Goal: Information Seeking & Learning: Learn about a topic

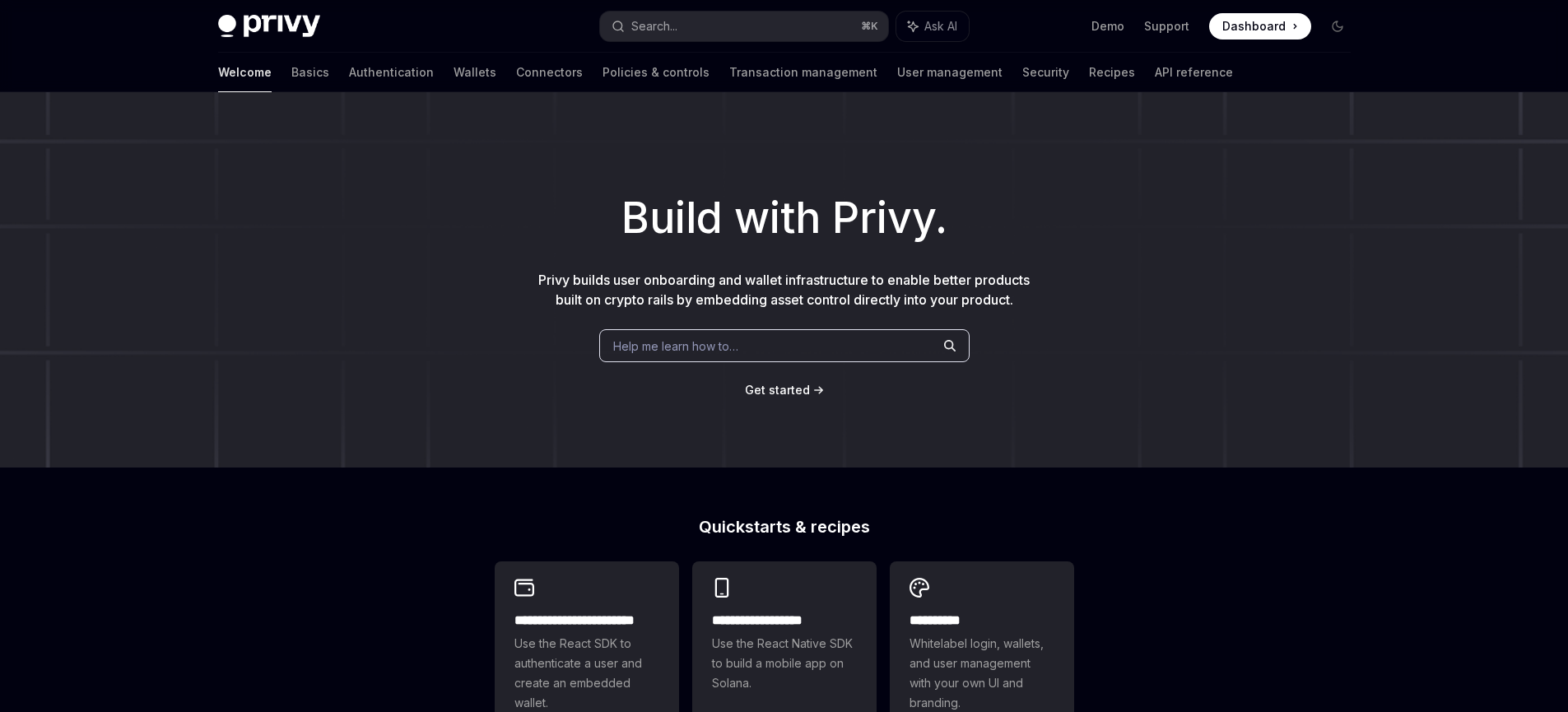
click at [1125, 71] on div "Welcome Basics Authentication Wallets Connectors Policies & controls Transactio…" at bounding box center [784, 72] width 1212 height 40
click at [1155, 72] on link "API reference" at bounding box center [1193, 72] width 78 height 40
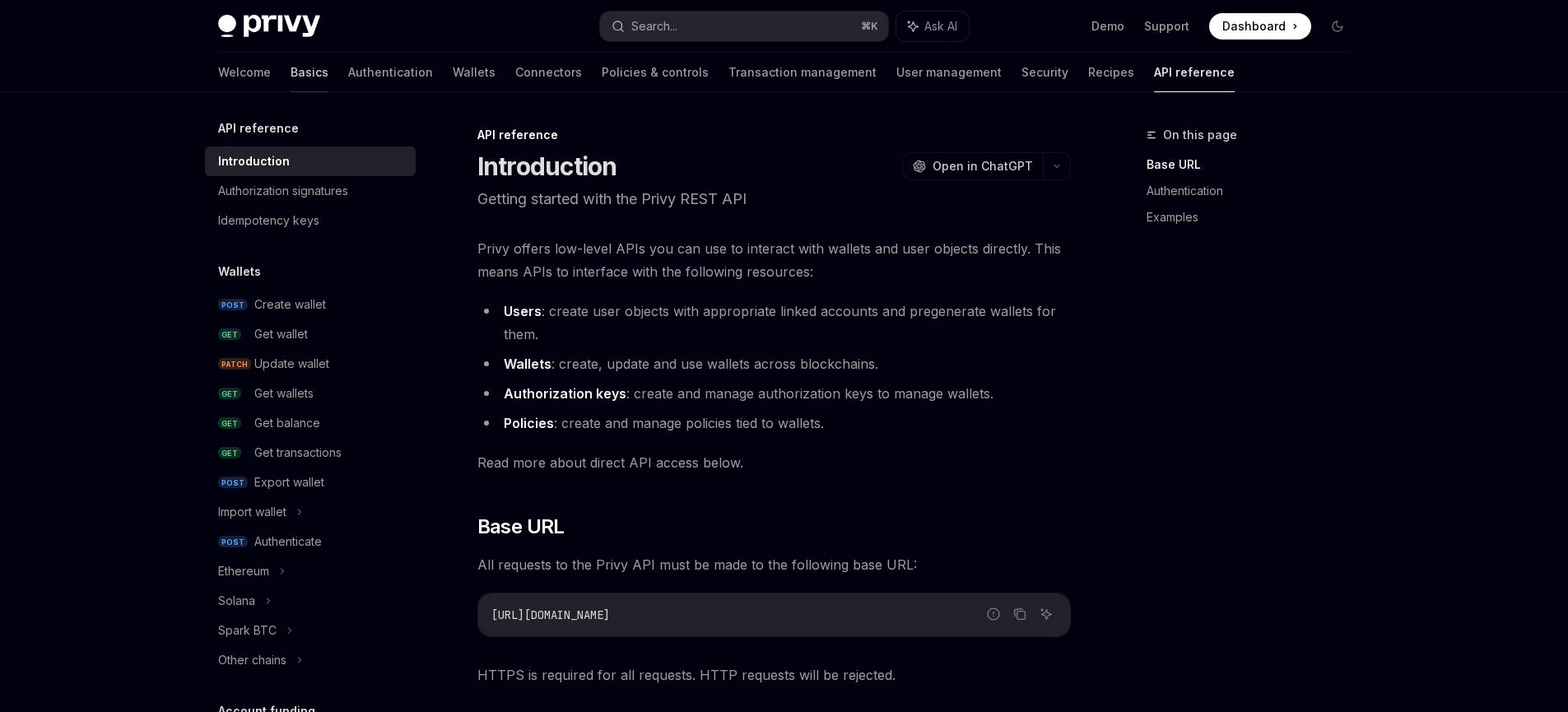
click at [291, 68] on link "Basics" at bounding box center [309, 72] width 38 height 40
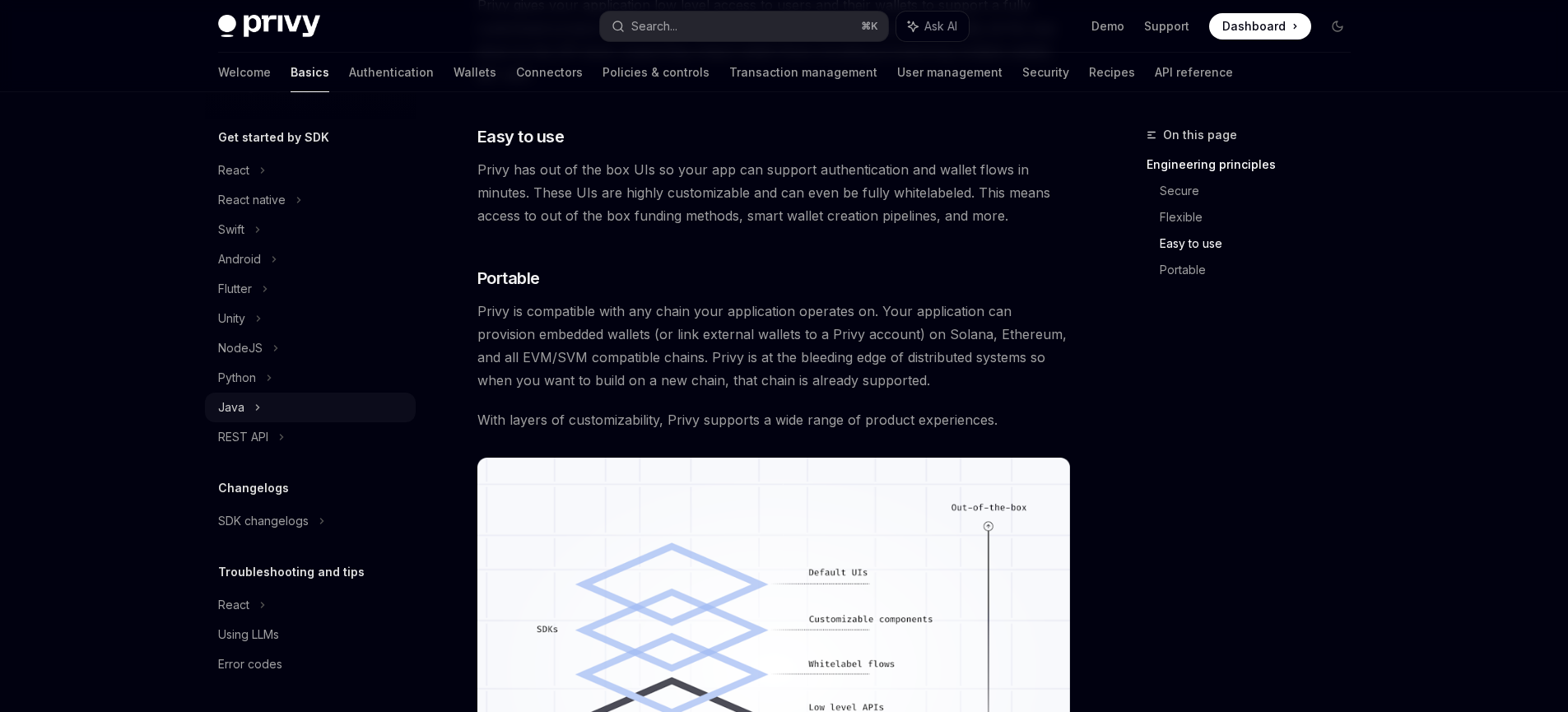
scroll to position [1062, 0]
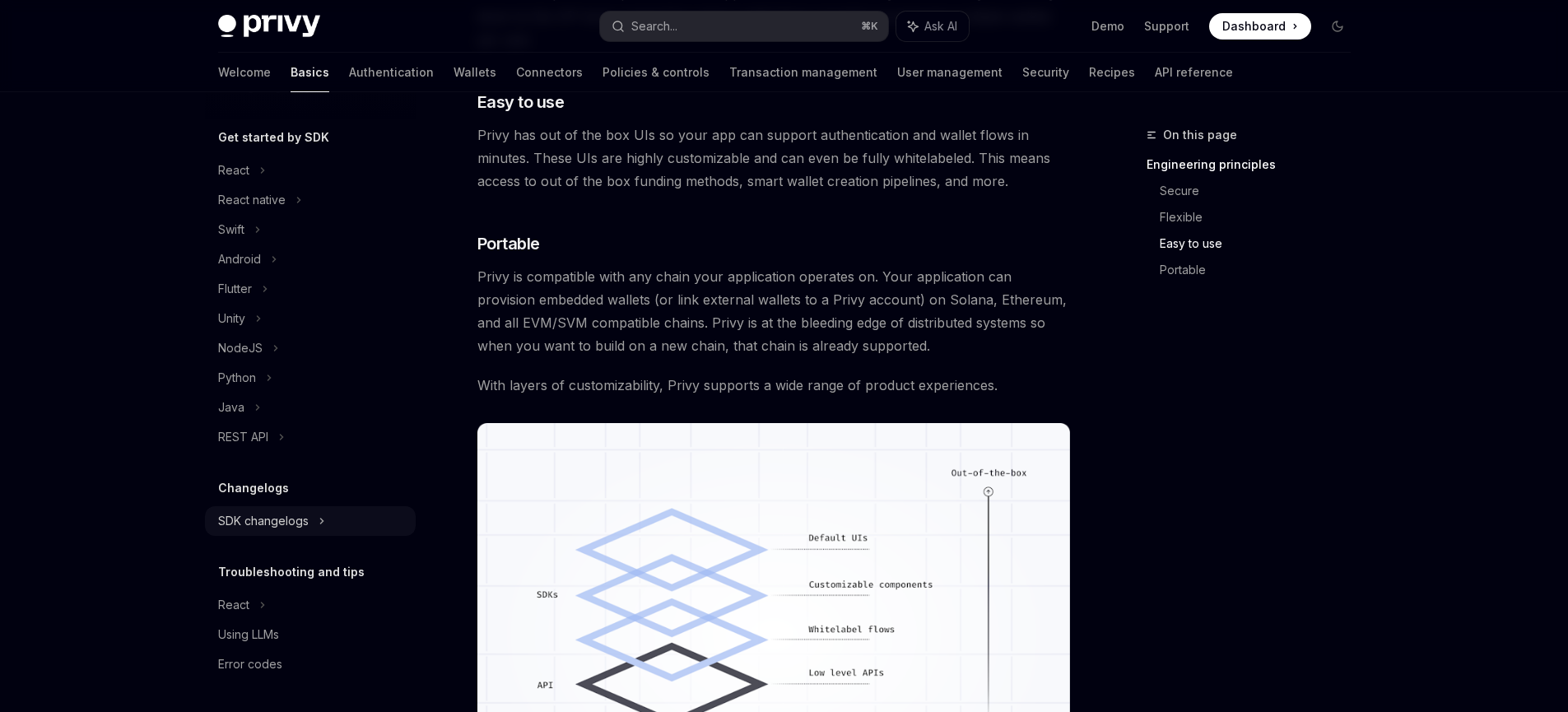
click at [280, 525] on div "SDK changelogs" at bounding box center [263, 521] width 90 height 19
type textarea "*"
